Goal: Transaction & Acquisition: Purchase product/service

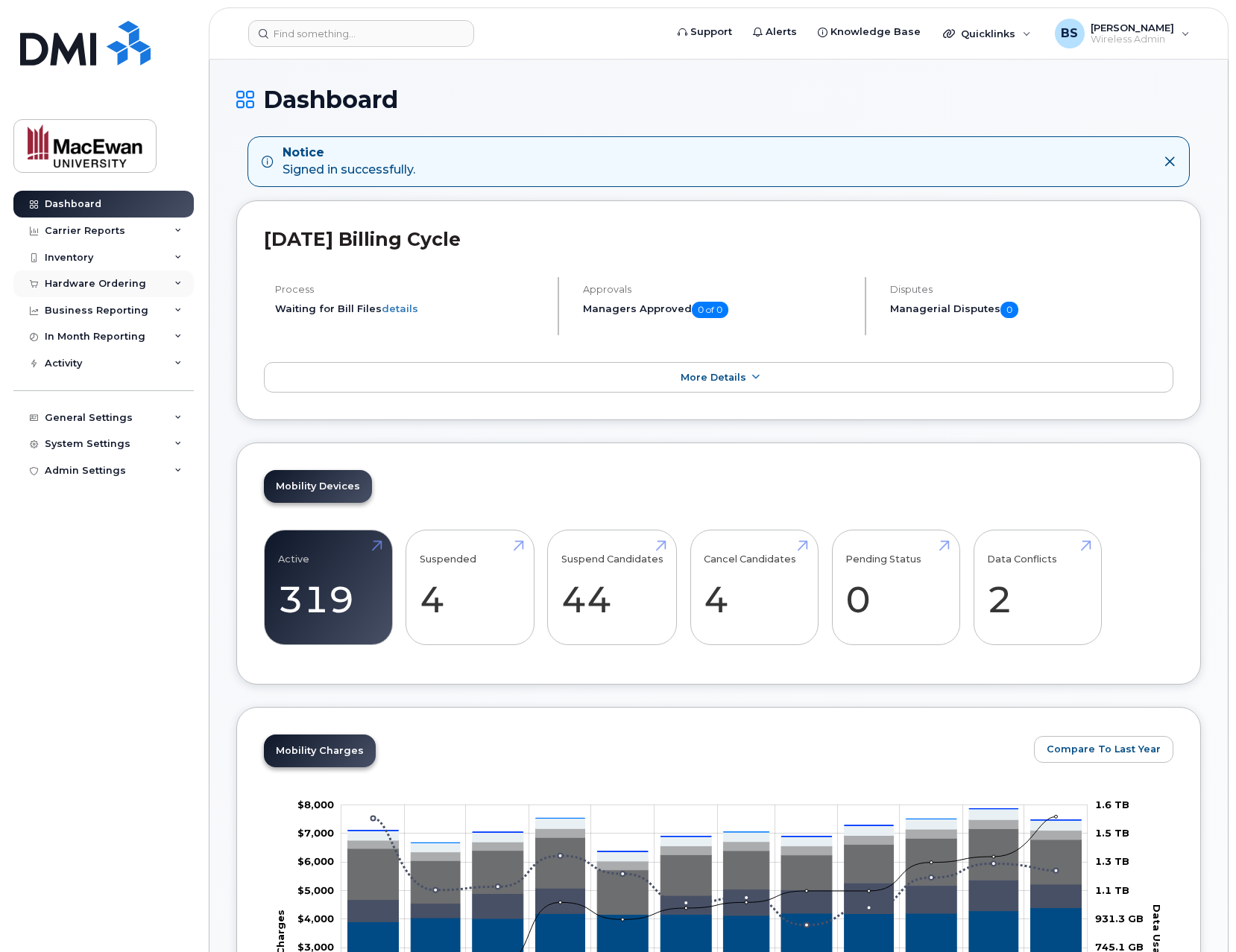
click at [171, 281] on div "Hardware Ordering" at bounding box center [103, 284] width 181 height 27
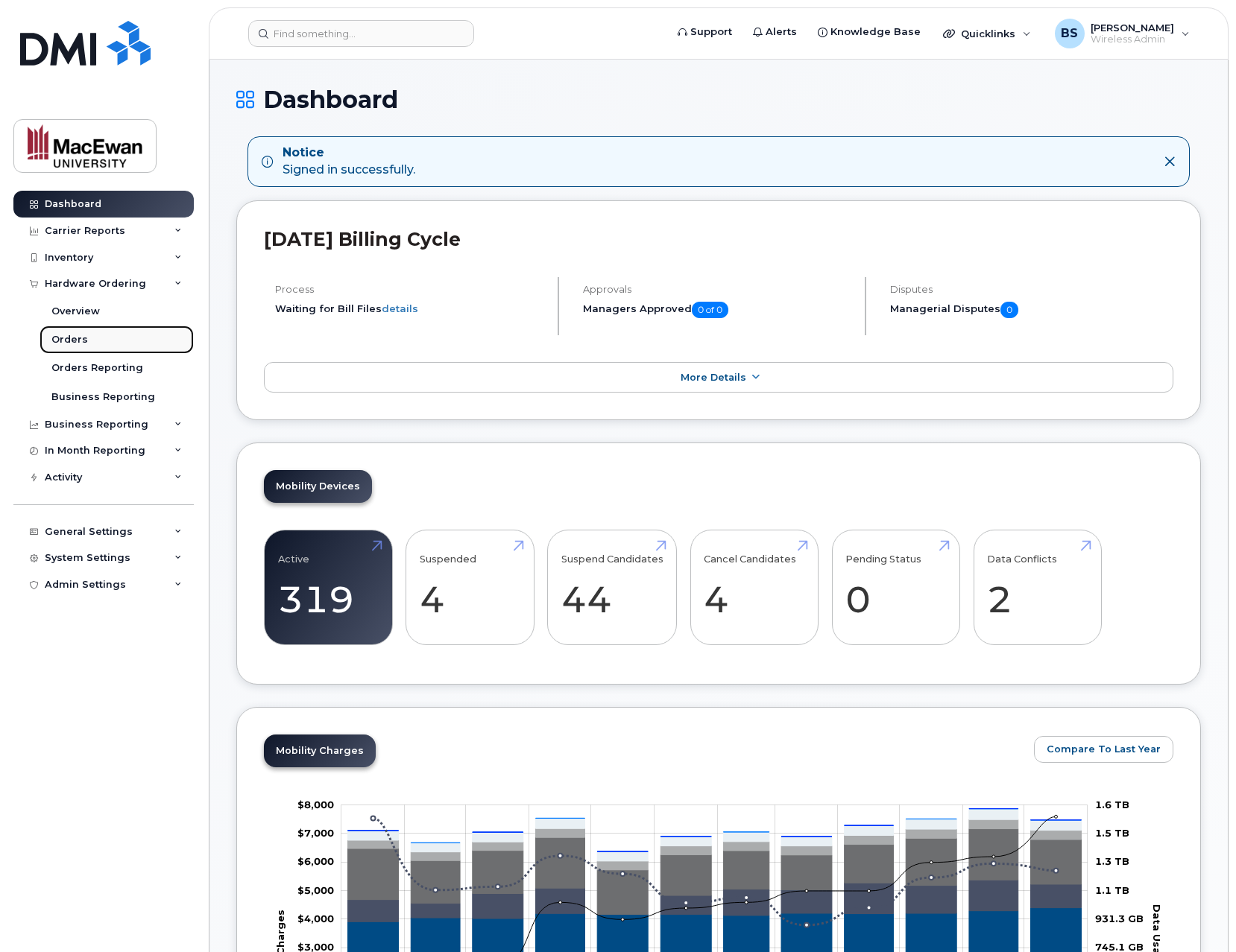
click at [130, 334] on link "Orders" at bounding box center [117, 340] width 155 height 29
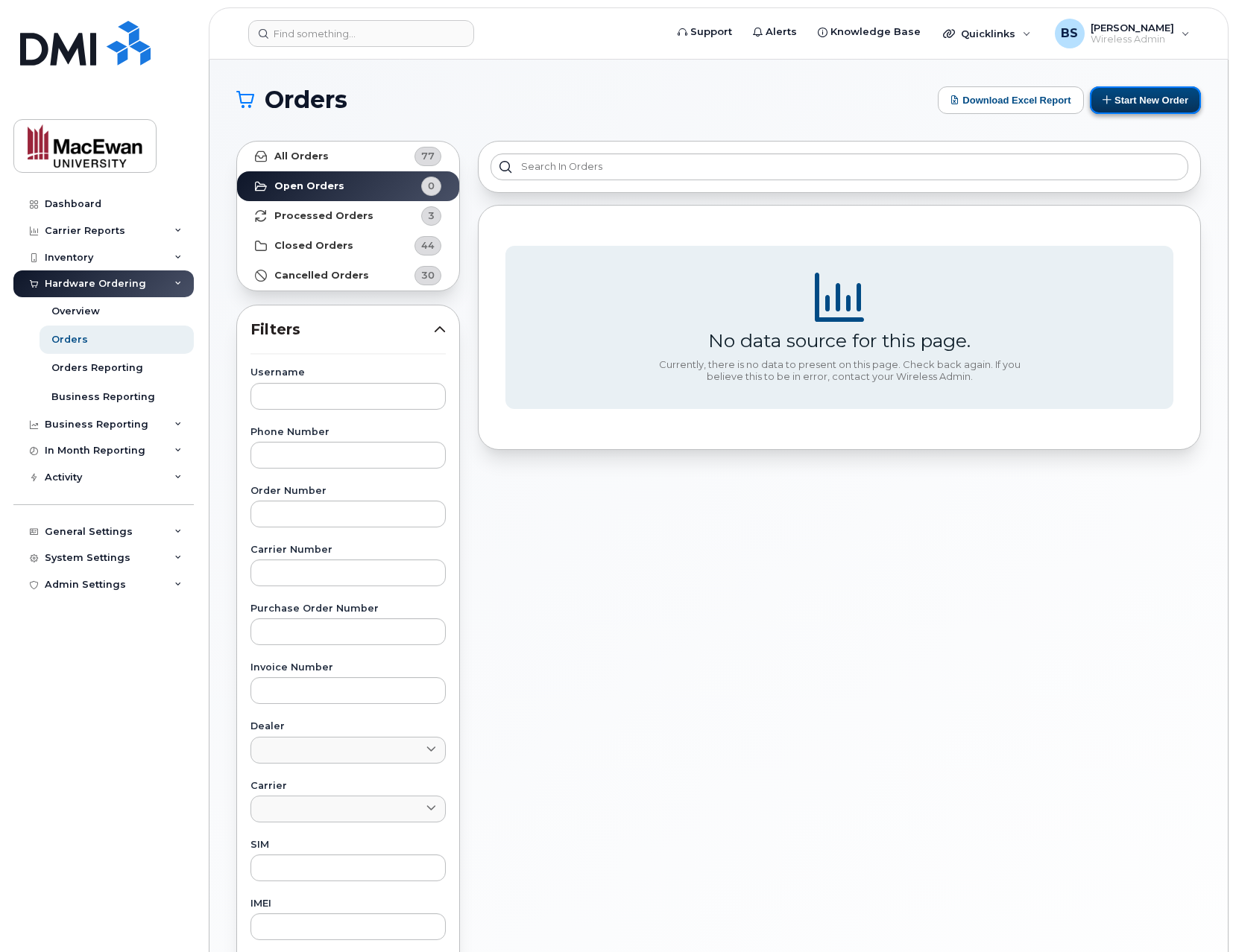
click at [1108, 106] on button "Start New Order" at bounding box center [1145, 100] width 111 height 28
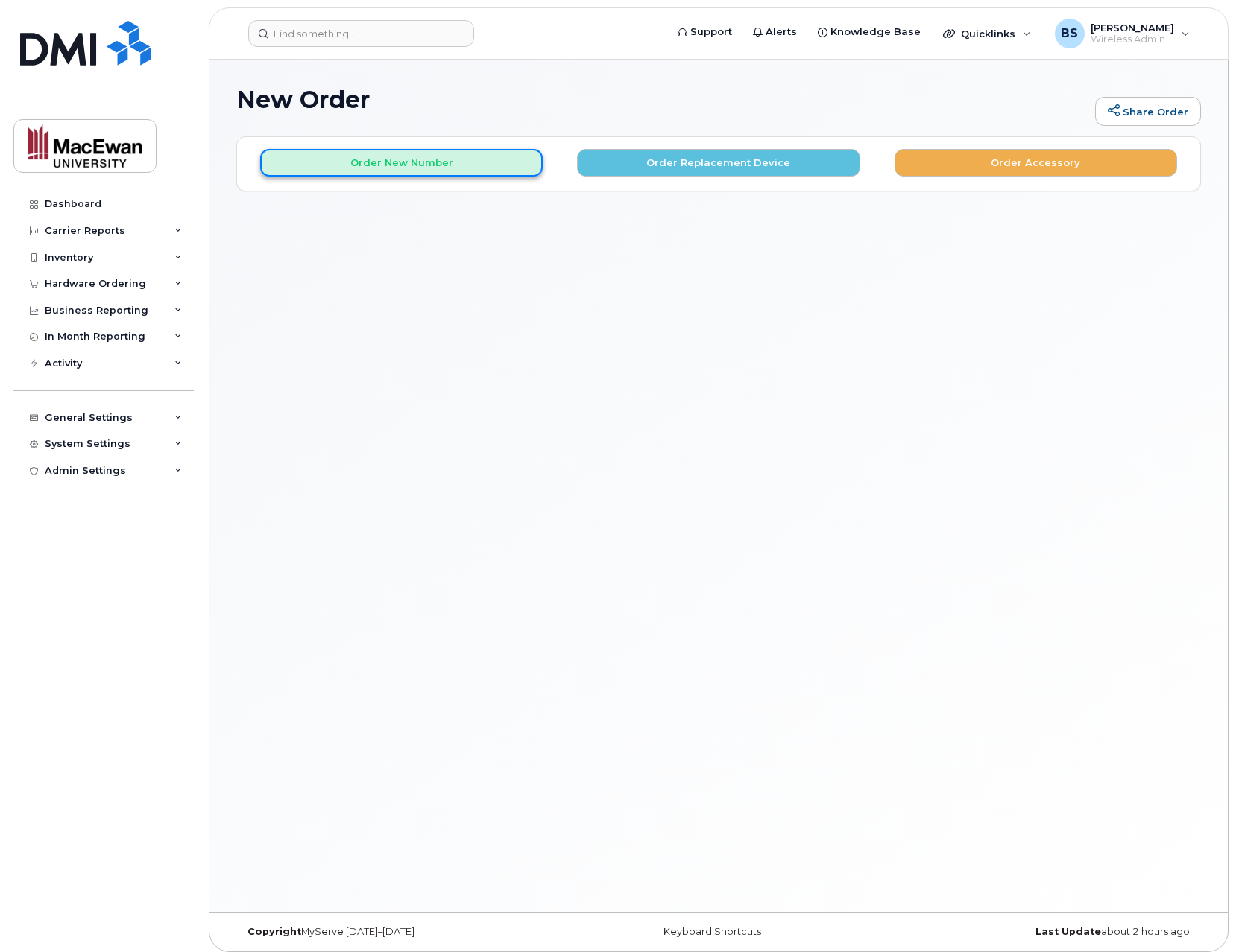
click at [522, 165] on button "Order New Number" at bounding box center [402, 162] width 282 height 28
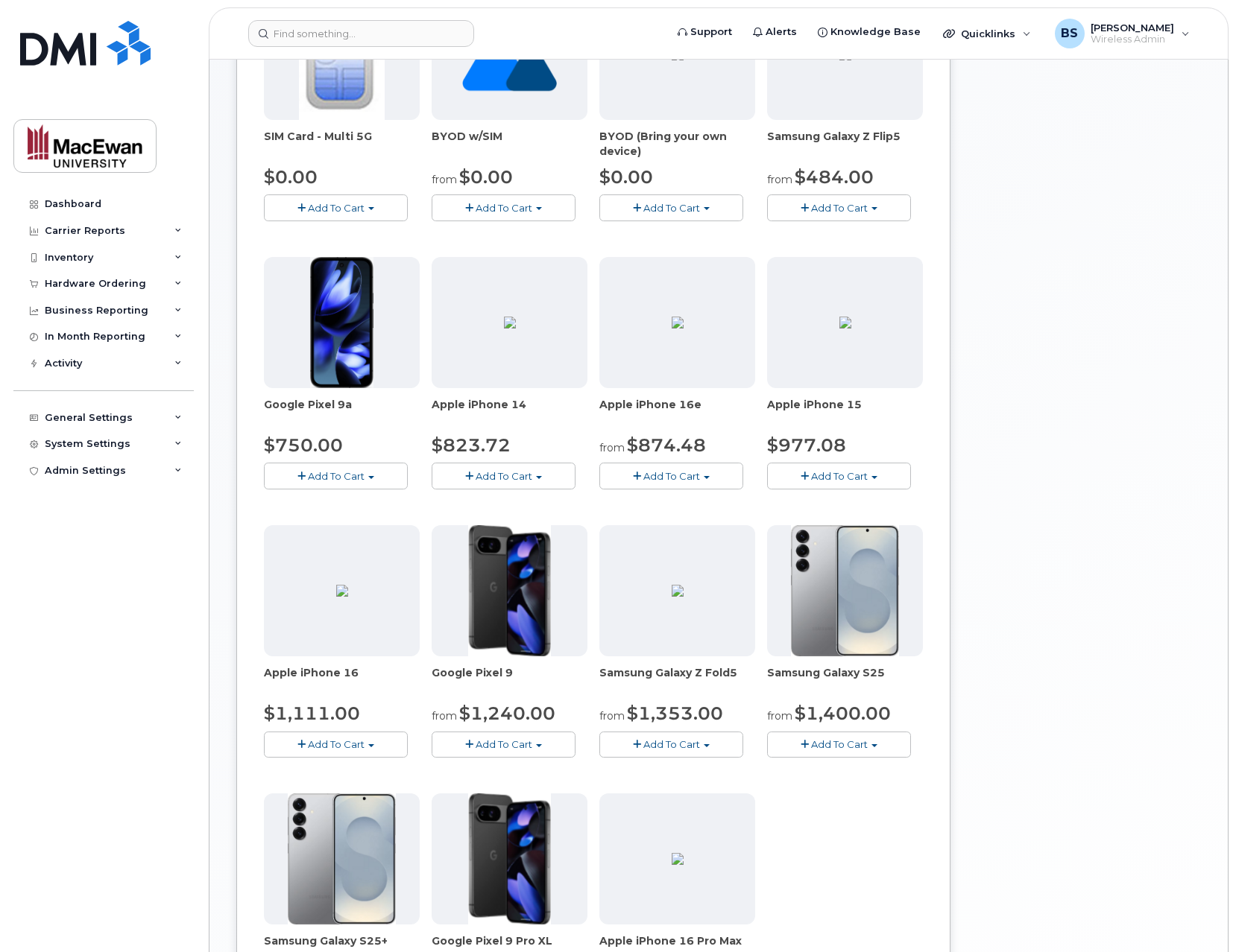
scroll to position [358, 0]
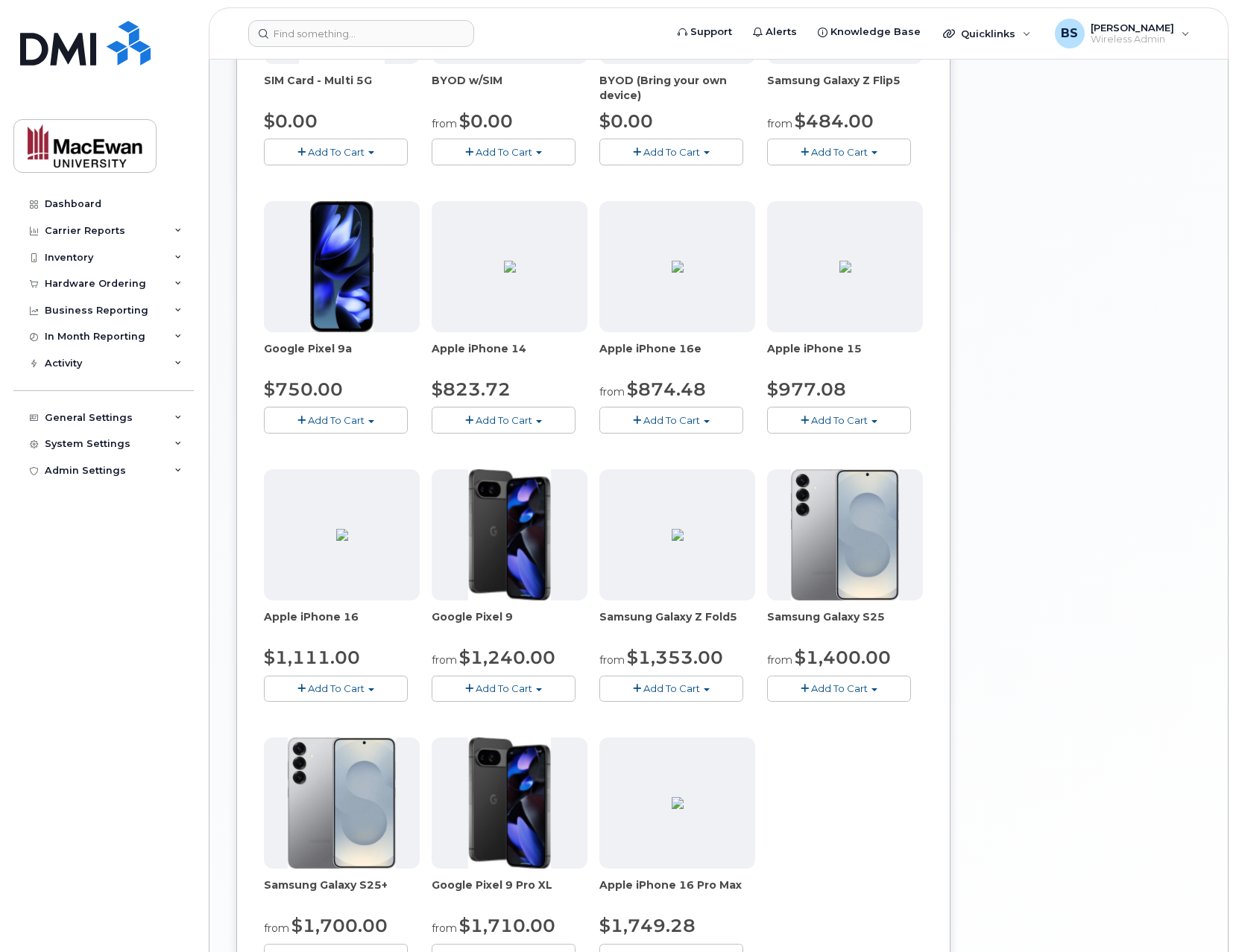
click at [361, 689] on span "Add To Cart" at bounding box center [335, 688] width 56 height 12
click at [378, 734] on link "$1111.00 - 30-day activation (128GB model)" at bounding box center [392, 735] width 250 height 18
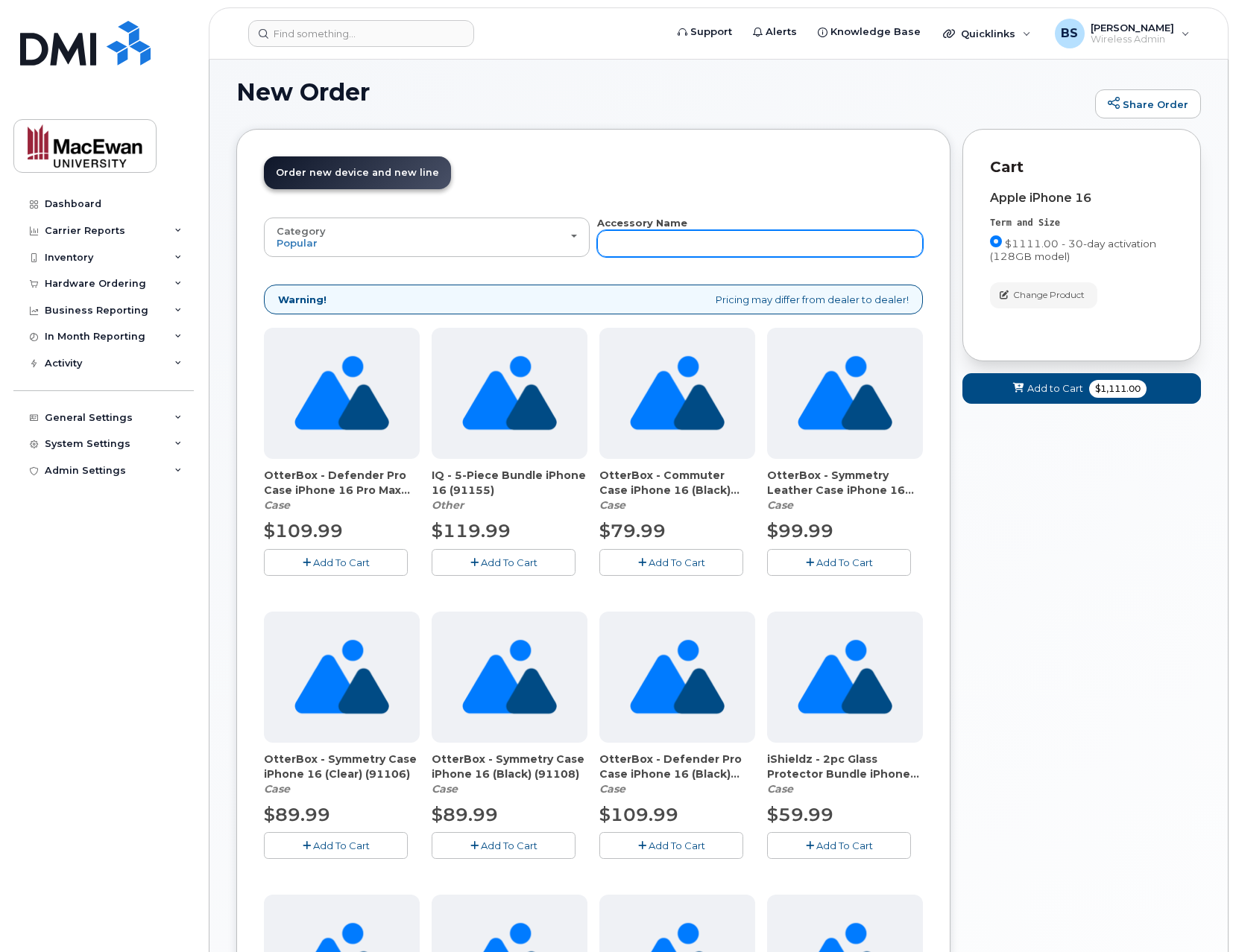
click at [669, 245] on input "text" at bounding box center [760, 244] width 326 height 27
type input "clear"
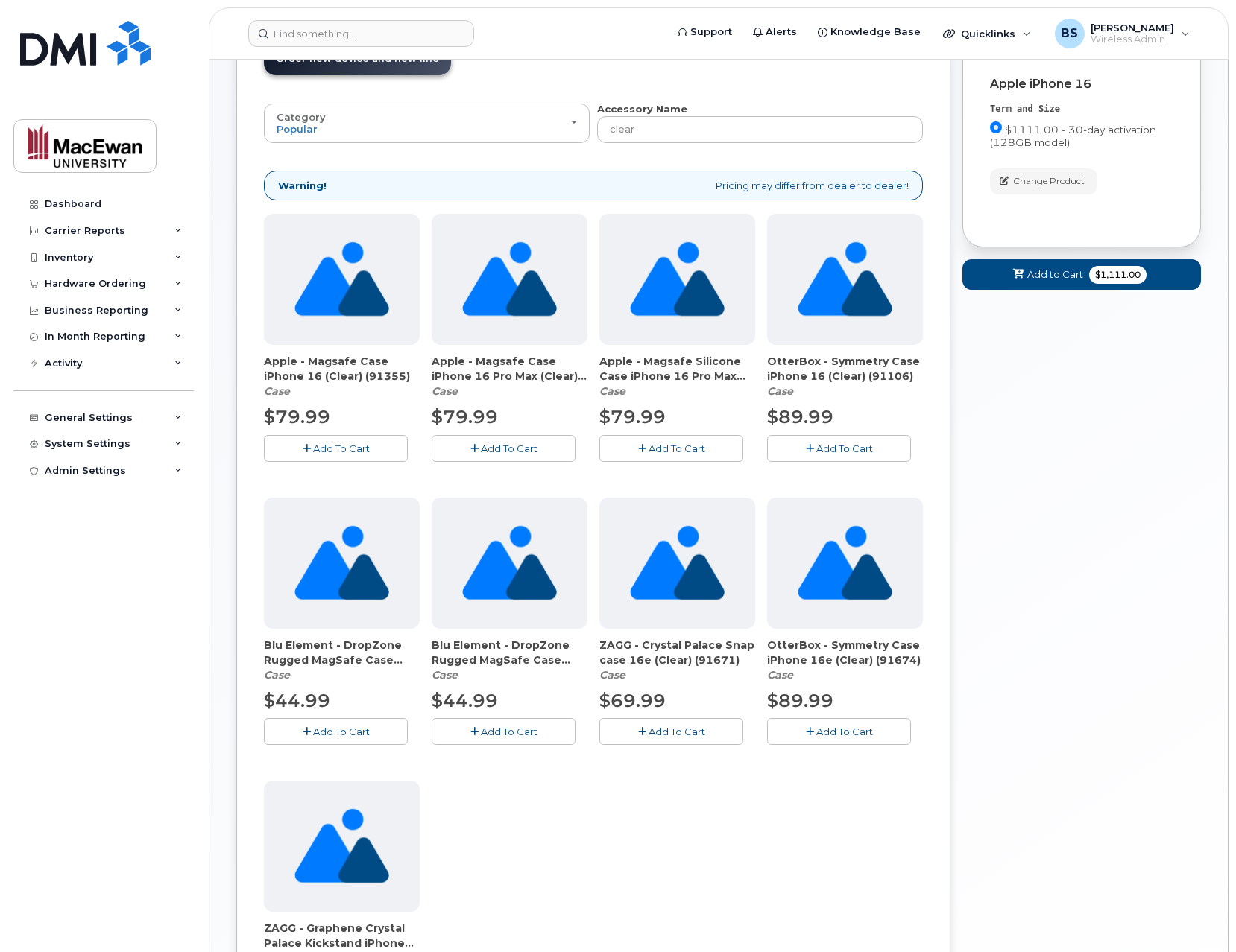
scroll to position [127, 0]
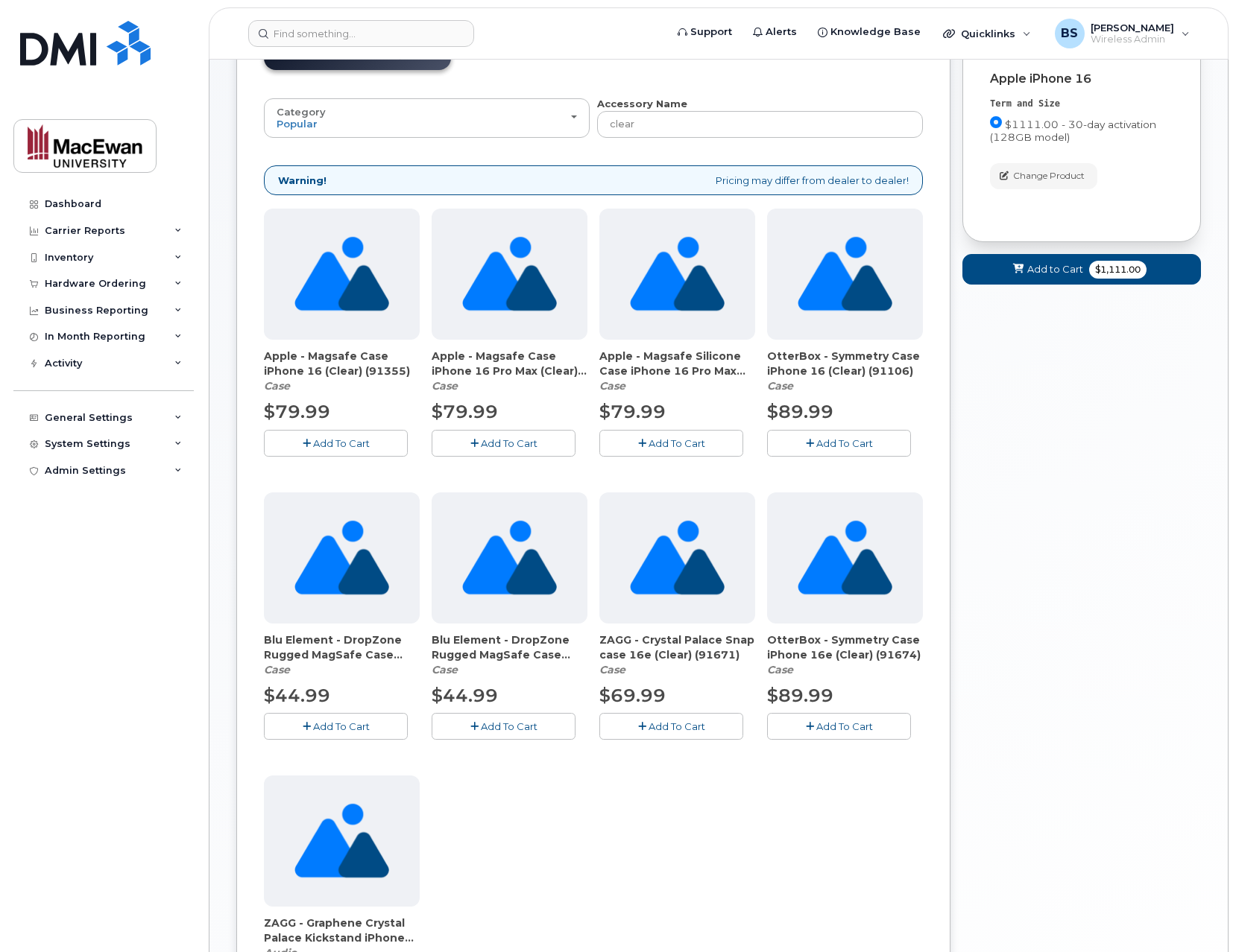
click at [334, 728] on span "Add To Cart" at bounding box center [341, 727] width 56 height 12
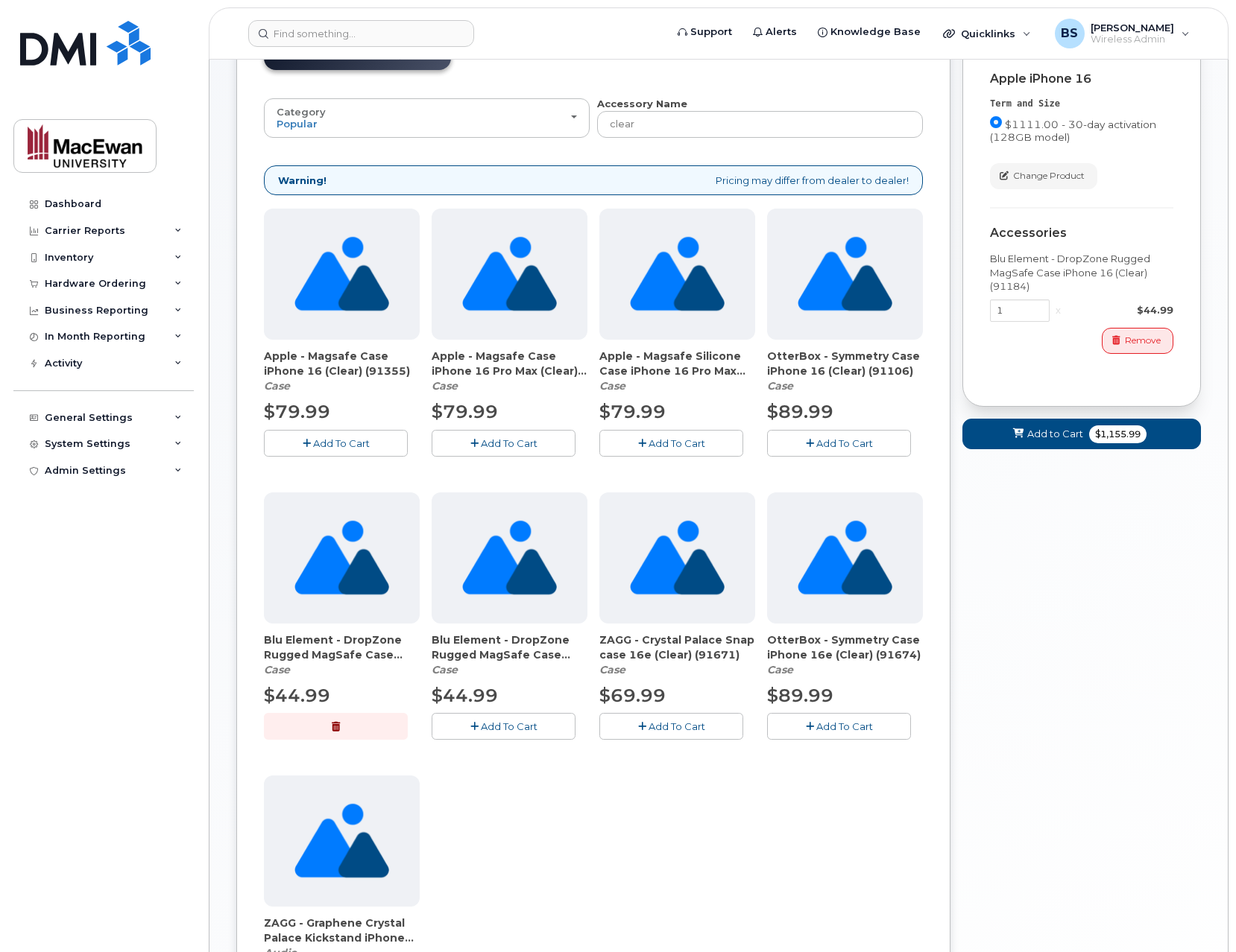
click at [682, 140] on div "Category Popular All Case Other Accessory Name clear All new mobile devices com…" at bounding box center [593, 571] width 659 height 950
click at [676, 126] on input "clear" at bounding box center [760, 124] width 326 height 27
click at [676, 128] on input "clear" at bounding box center [760, 124] width 326 height 27
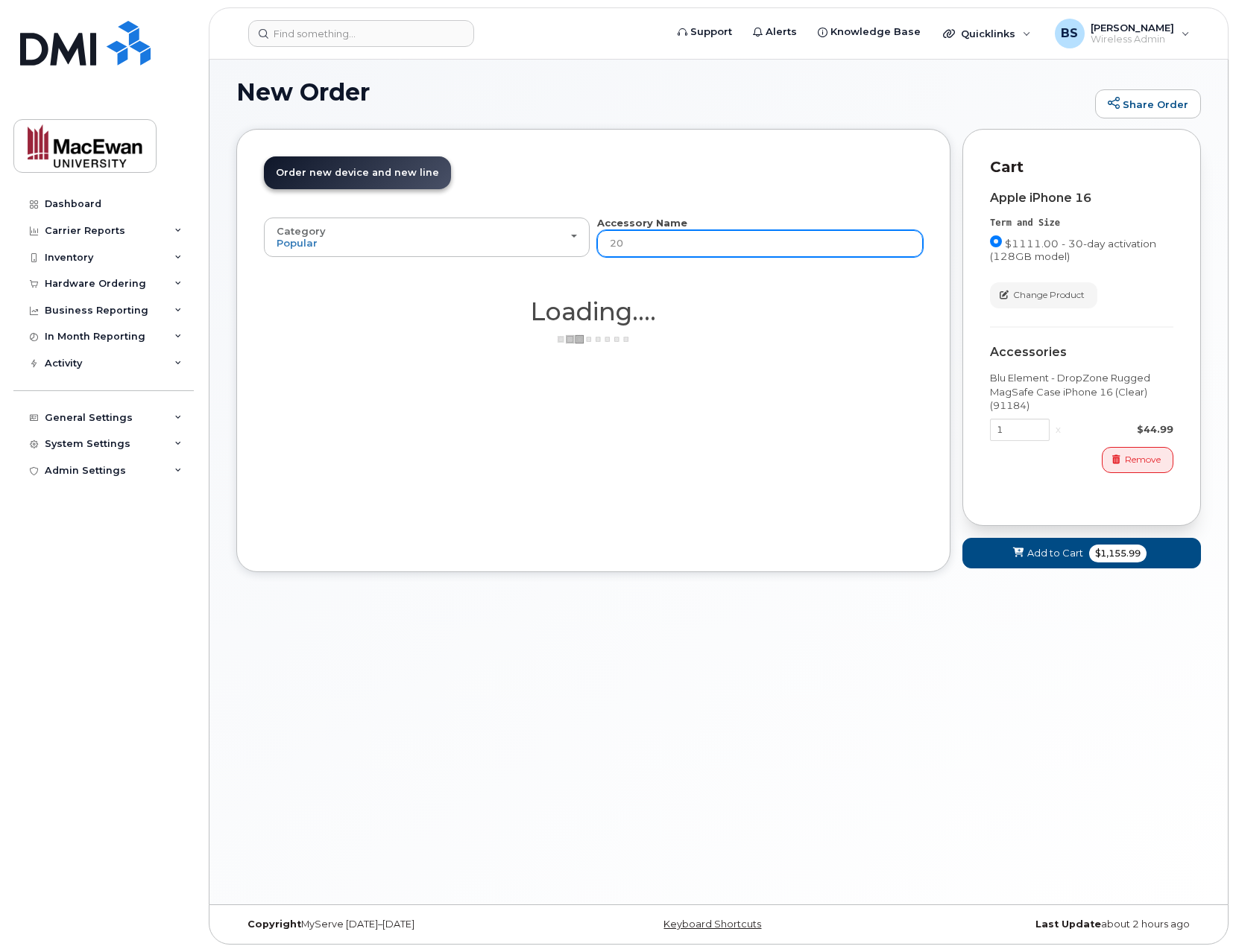
type input "20w"
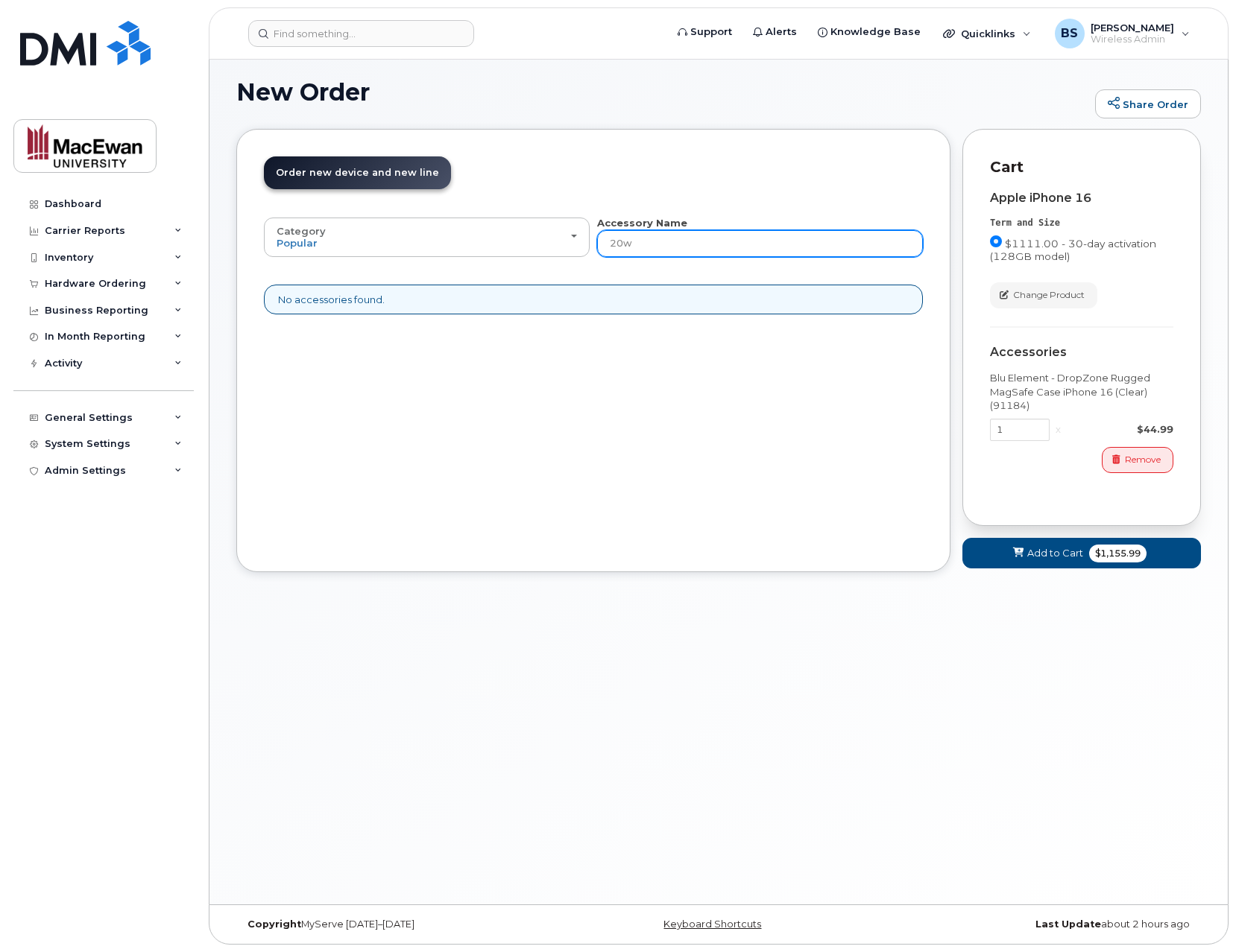
click at [708, 240] on input "20w" at bounding box center [760, 244] width 326 height 27
click at [708, 241] on input "20w" at bounding box center [760, 244] width 326 height 27
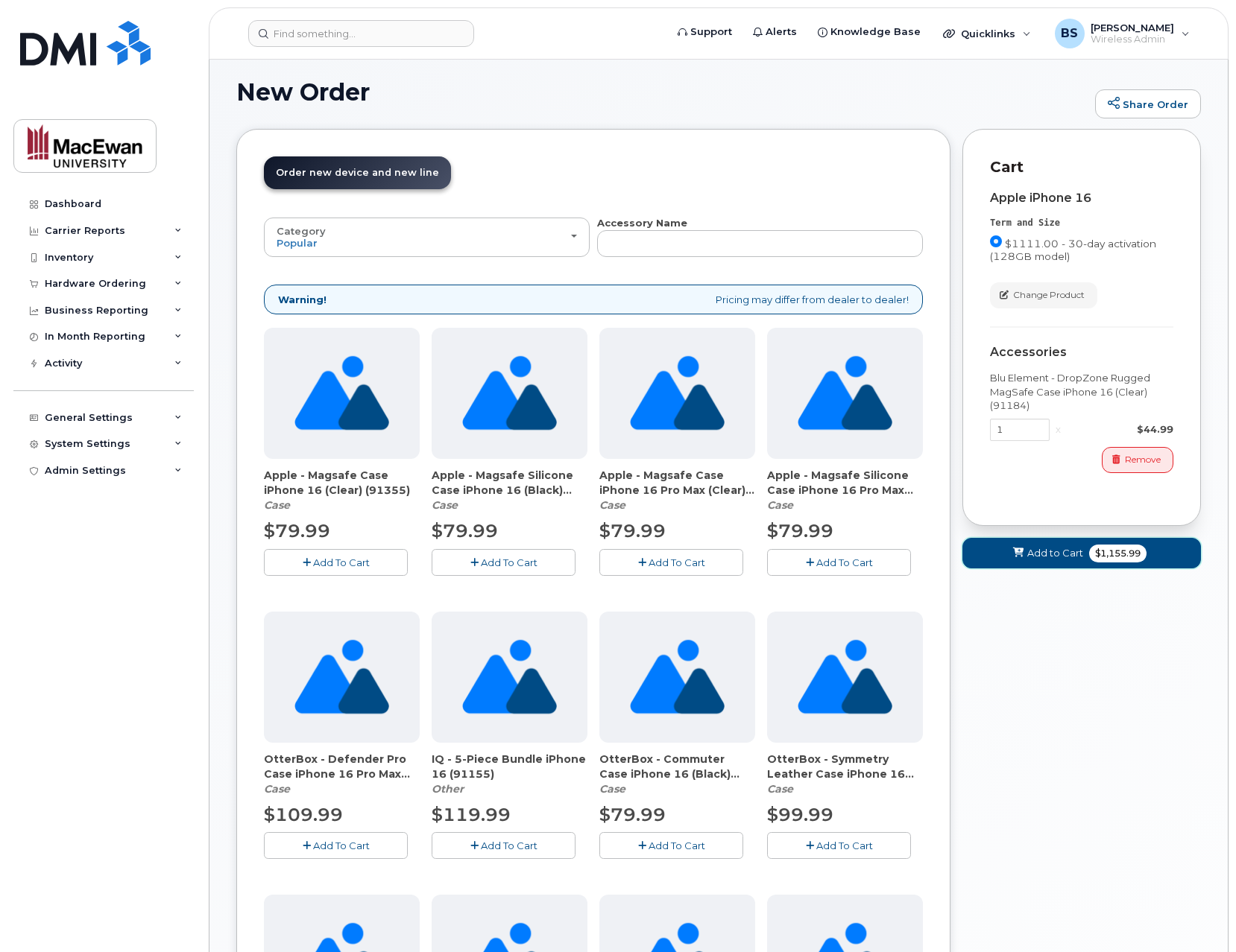
click at [1058, 551] on span "Add to Cart" at bounding box center [1055, 553] width 56 height 14
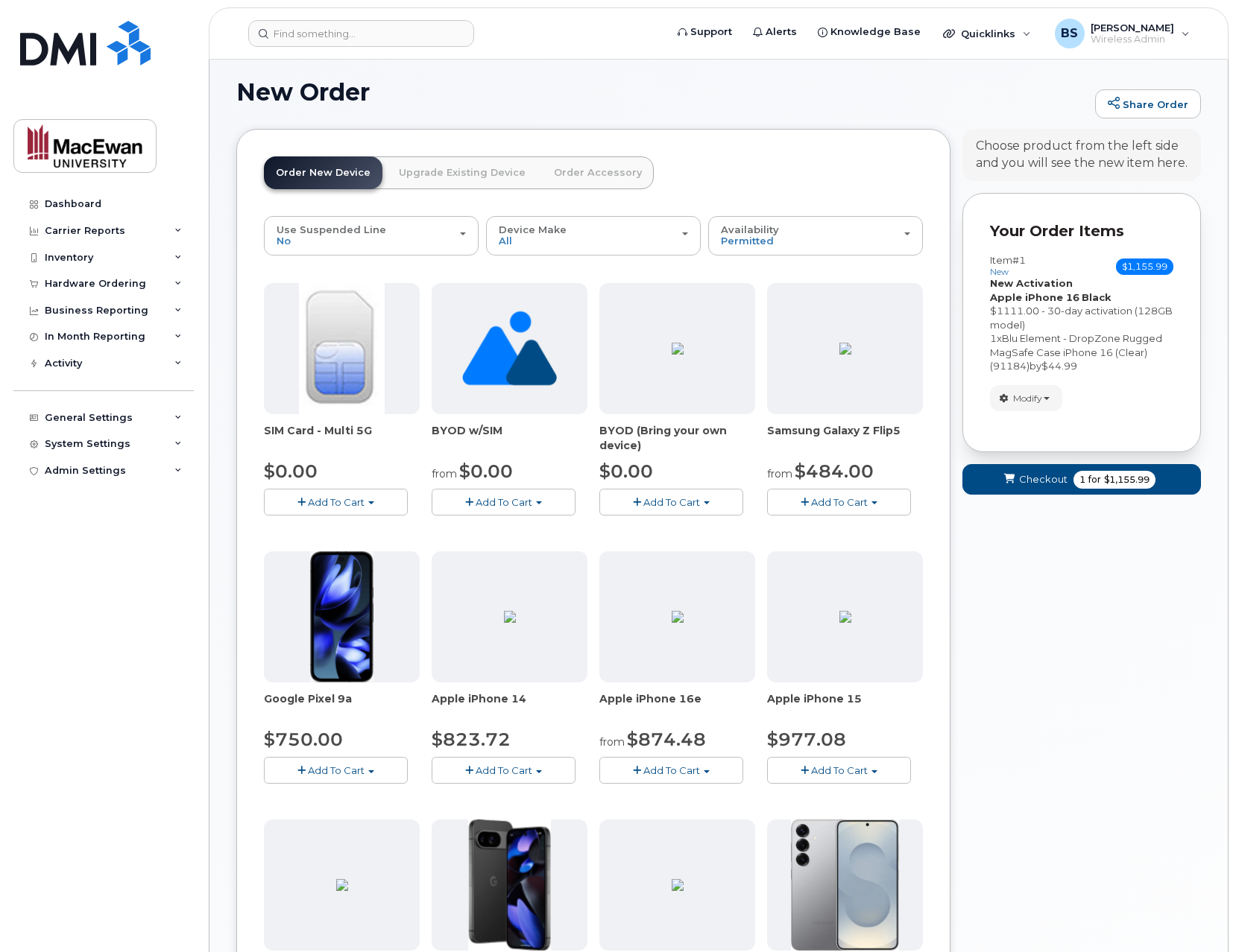
click at [594, 170] on link "Order Accessory" at bounding box center [597, 172] width 112 height 33
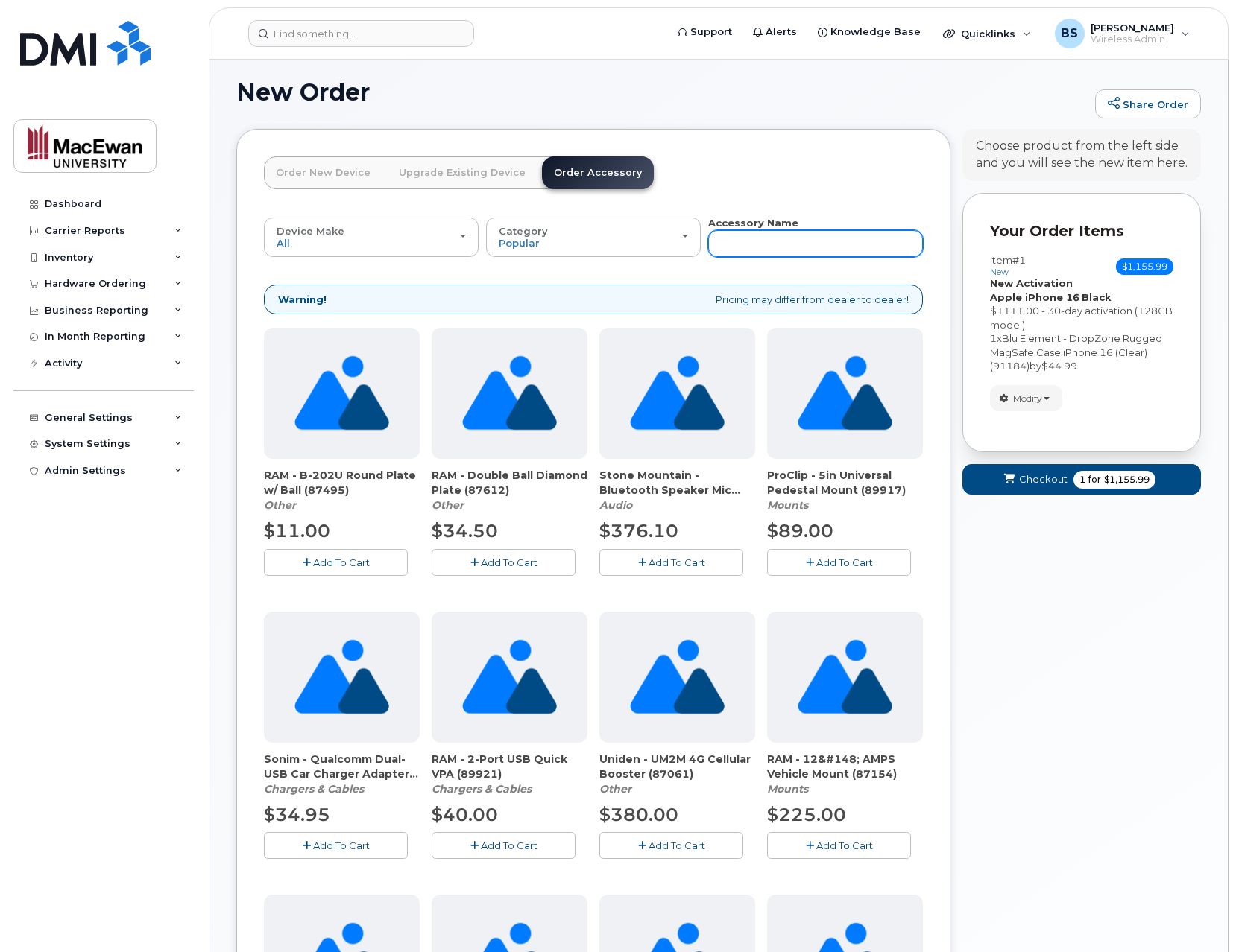
click at [741, 249] on input "text" at bounding box center [815, 244] width 214 height 27
type input "20w"
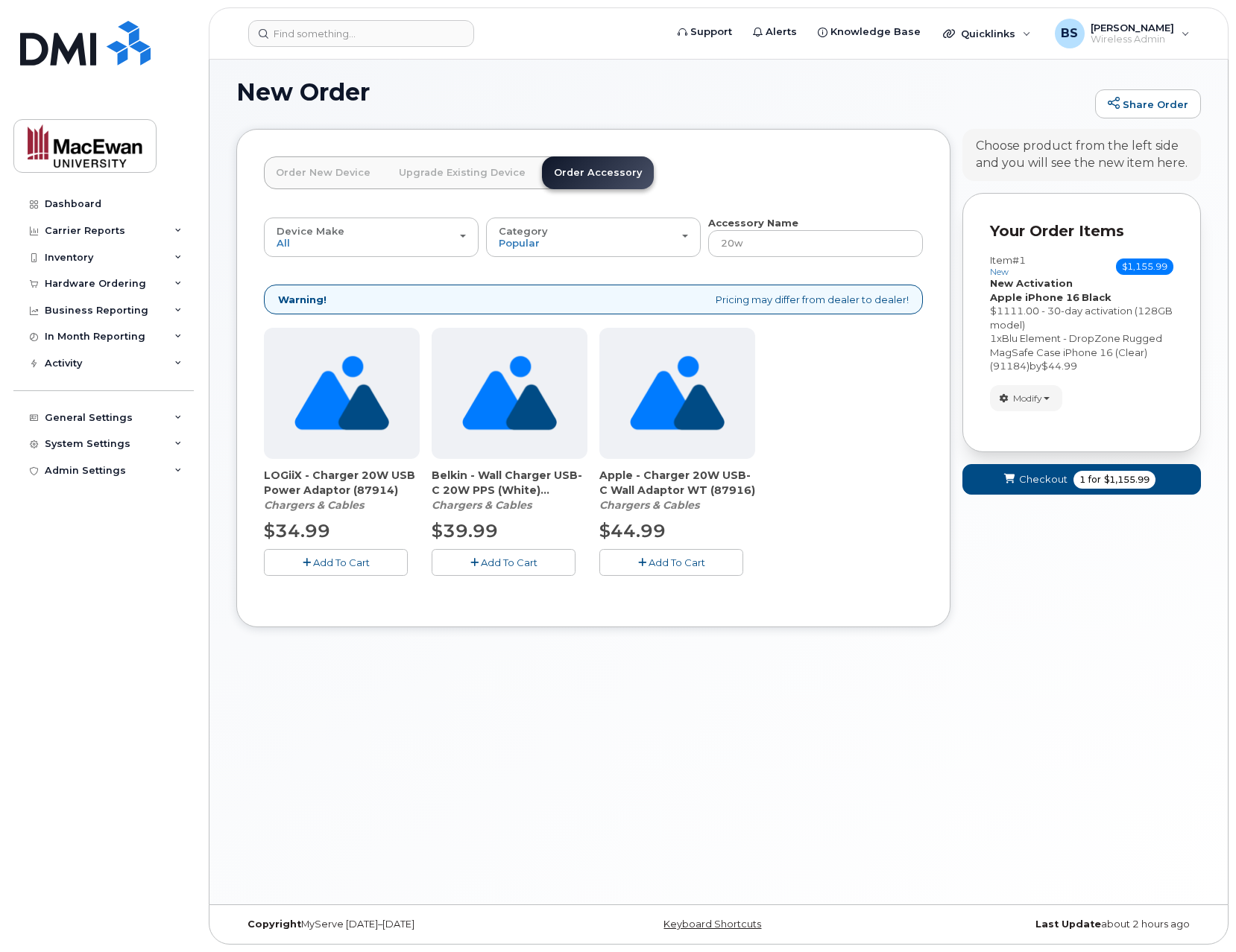
click at [660, 560] on span "Add To Cart" at bounding box center [676, 563] width 56 height 12
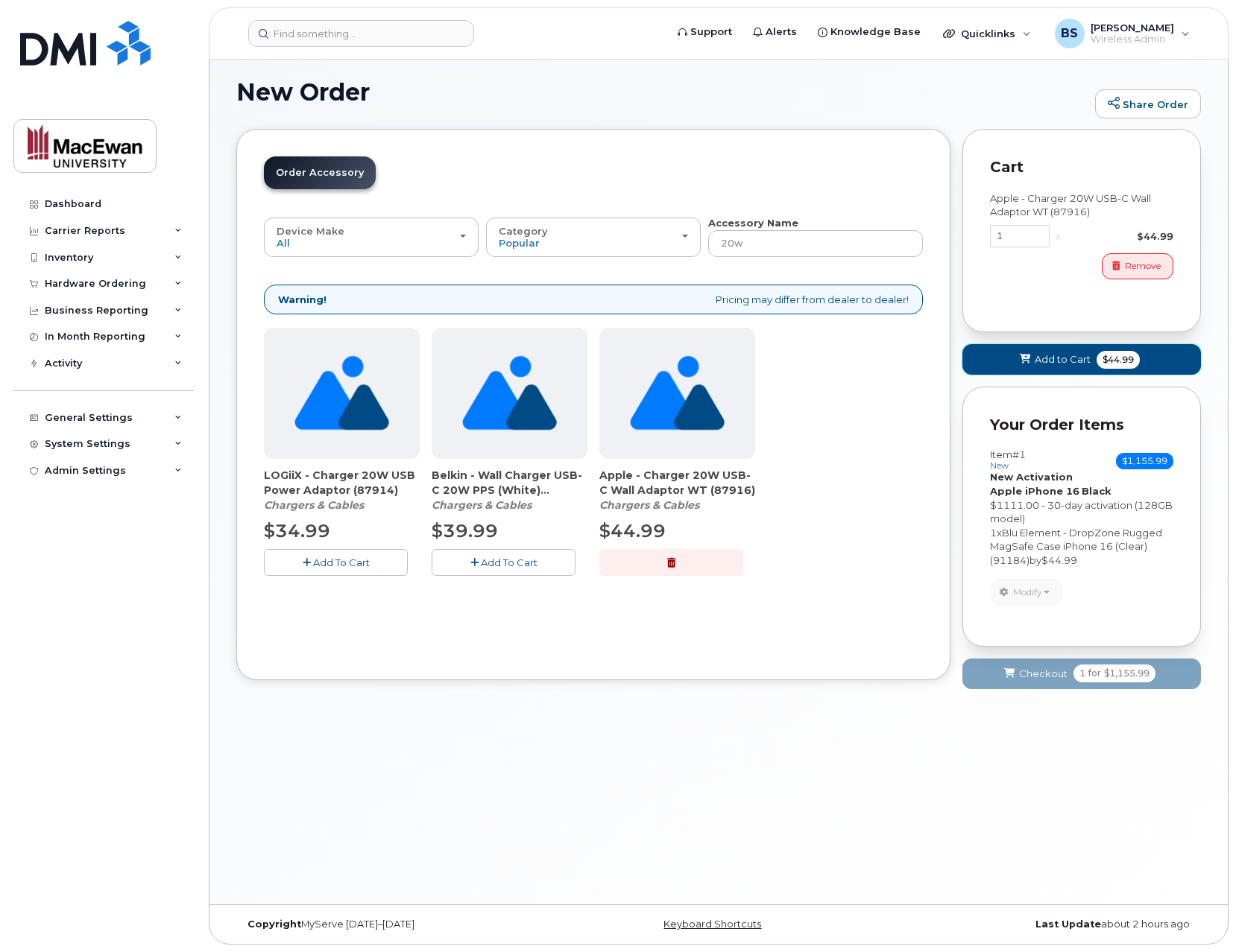
click at [1082, 353] on span "Add to Cart" at bounding box center [1062, 360] width 56 height 14
